Goal: Task Accomplishment & Management: Complete application form

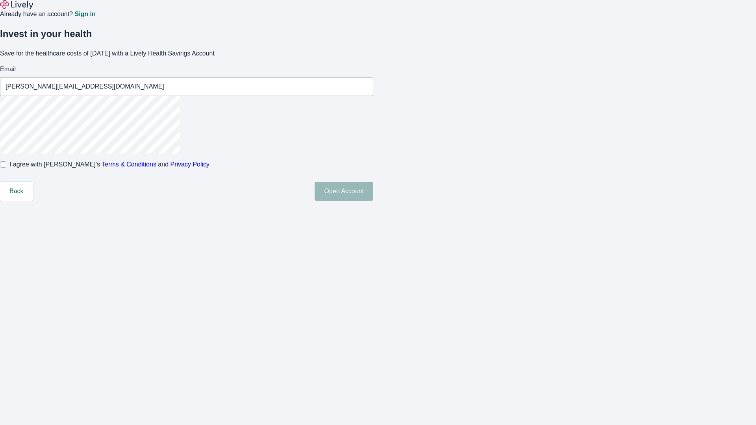
click at [6, 168] on input "I agree with Lively’s Terms & Conditions and Privacy Policy" at bounding box center [3, 164] width 6 height 6
checkbox input "true"
click at [373, 201] on button "Open Account" at bounding box center [344, 191] width 59 height 19
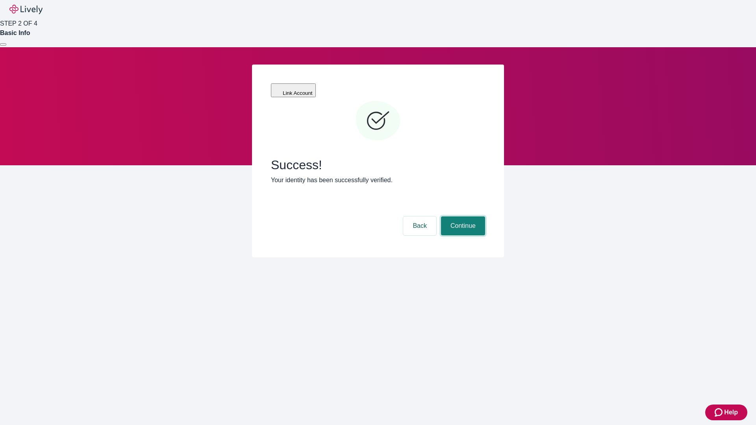
click at [462, 217] on button "Continue" at bounding box center [463, 226] width 44 height 19
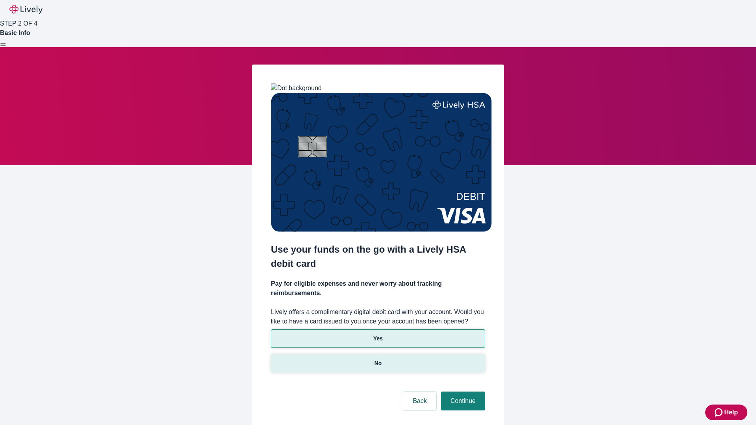
click at [378, 360] on p "No" at bounding box center [378, 364] width 7 height 8
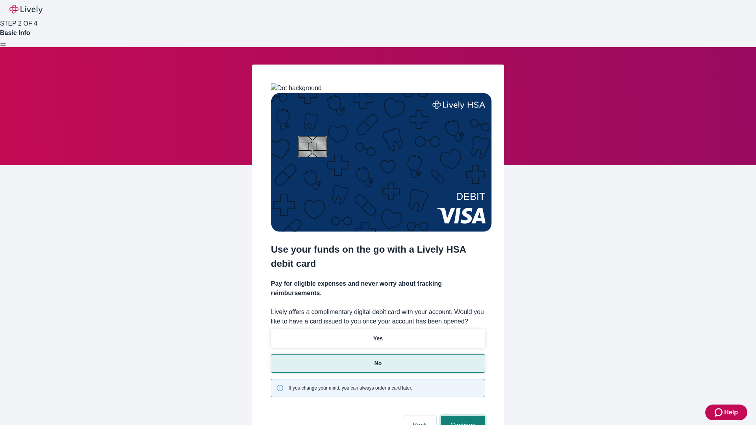
click at [462, 416] on button "Continue" at bounding box center [463, 425] width 44 height 19
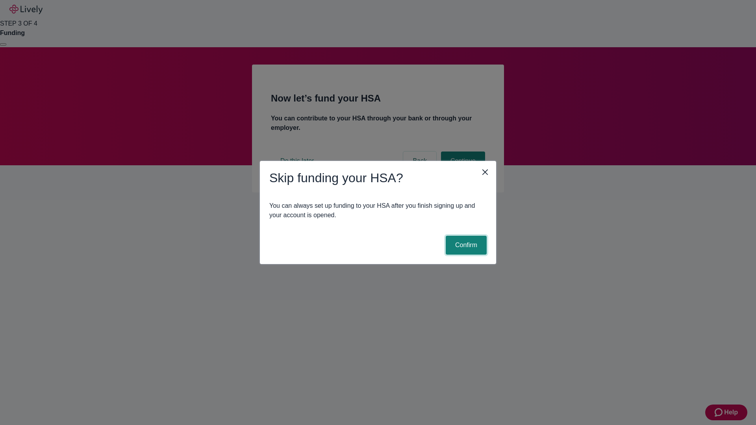
click at [465, 245] on button "Confirm" at bounding box center [466, 245] width 41 height 19
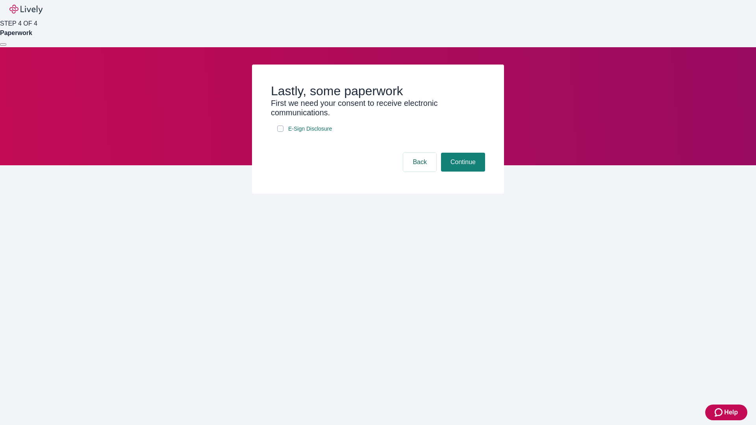
click at [280, 132] on input "E-Sign Disclosure" at bounding box center [280, 129] width 6 height 6
checkbox input "true"
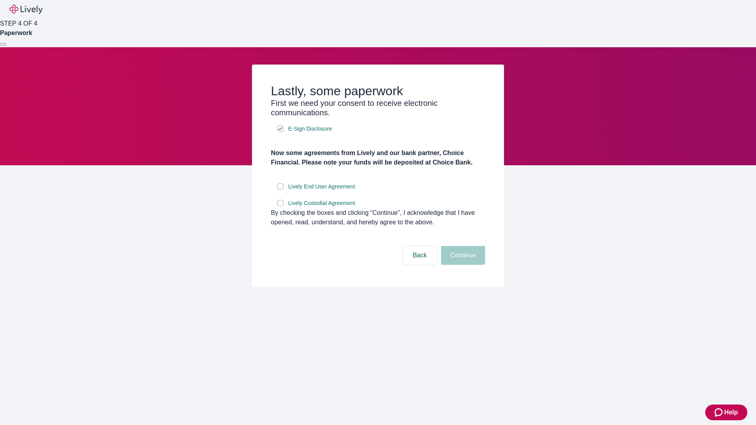
click at [280, 190] on input "Lively End User Agreement" at bounding box center [280, 187] width 6 height 6
checkbox input "true"
click at [280, 206] on input "Lively Custodial Agreement" at bounding box center [280, 203] width 6 height 6
checkbox input "true"
click at [462, 265] on button "Continue" at bounding box center [463, 255] width 44 height 19
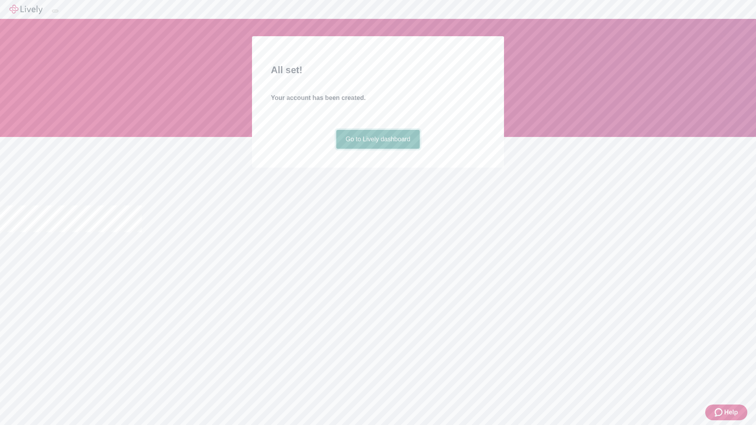
click at [378, 149] on link "Go to Lively dashboard" at bounding box center [378, 139] width 84 height 19
